Goal: Transaction & Acquisition: Purchase product/service

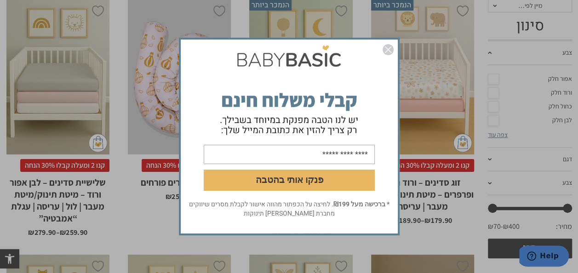
scroll to position [225, 0]
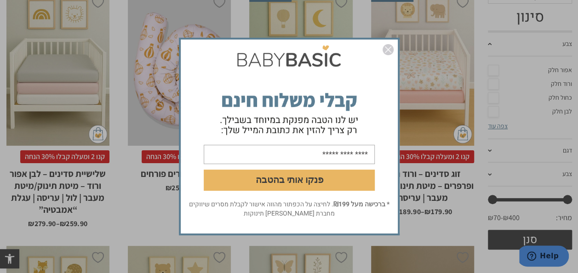
click at [387, 51] on img "סגור" at bounding box center [388, 49] width 11 height 11
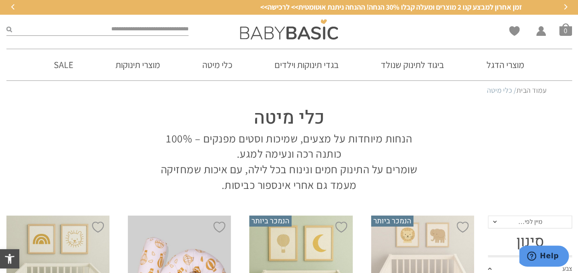
scroll to position [17, 0]
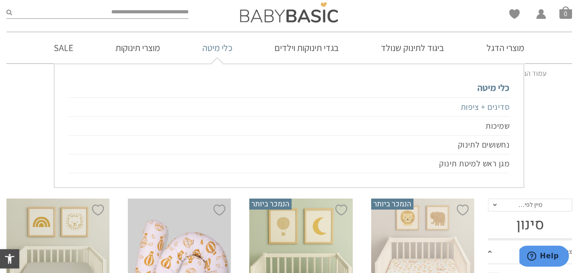
click at [430, 110] on link "סדינים + ציפות" at bounding box center [289, 106] width 441 height 19
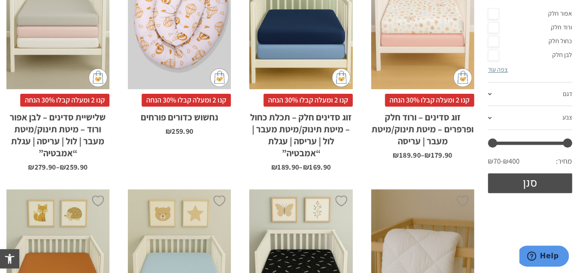
scroll to position [316, 0]
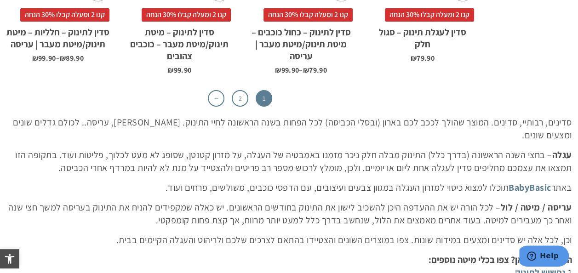
scroll to position [2940, 0]
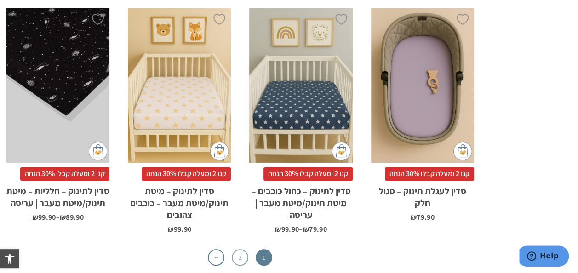
click at [240, 249] on link "2" at bounding box center [240, 257] width 17 height 17
